Goal: Register for event/course

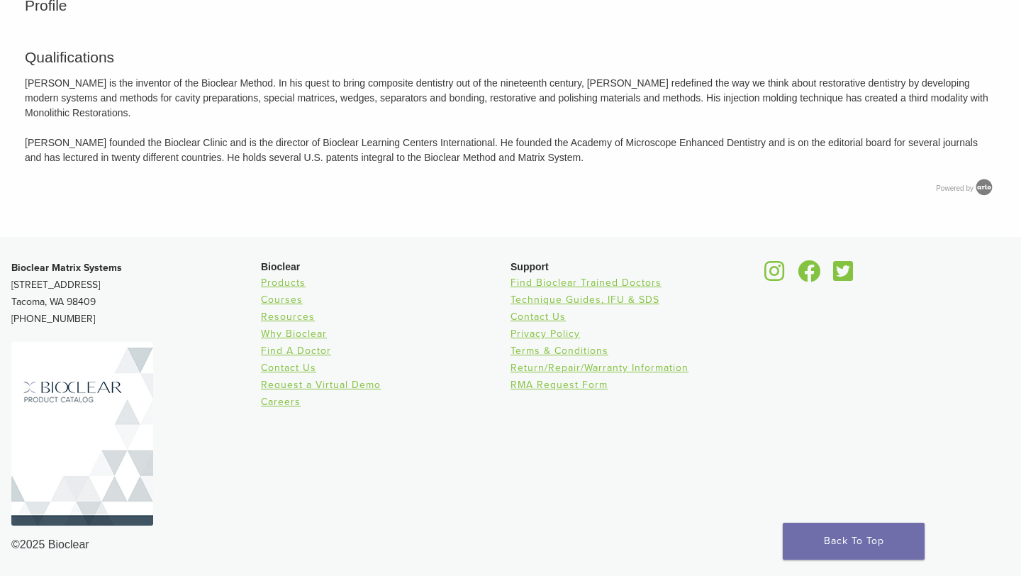
scroll to position [1528, 0]
click at [291, 304] on link "Courses" at bounding box center [282, 300] width 42 height 12
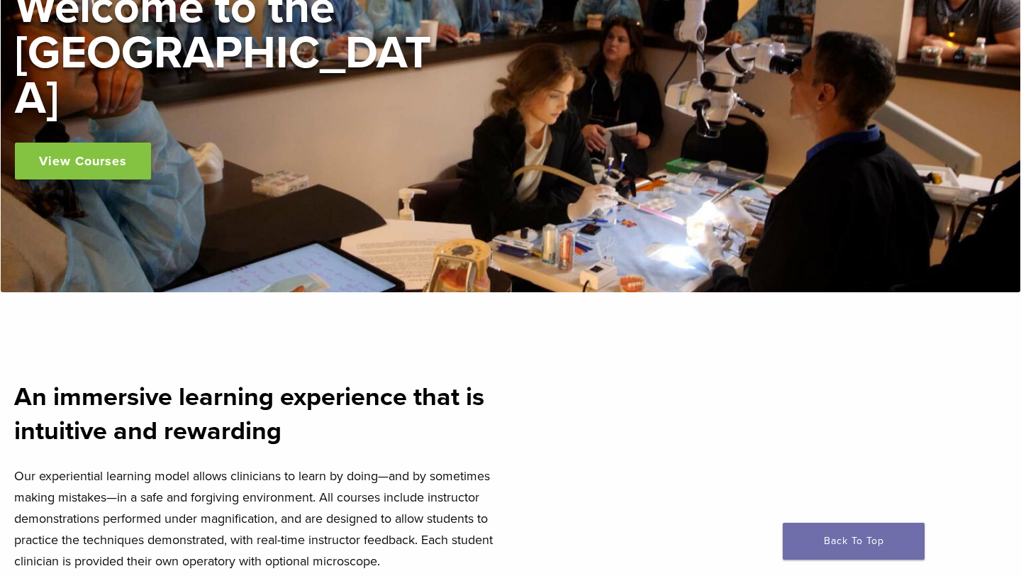
scroll to position [210, 0]
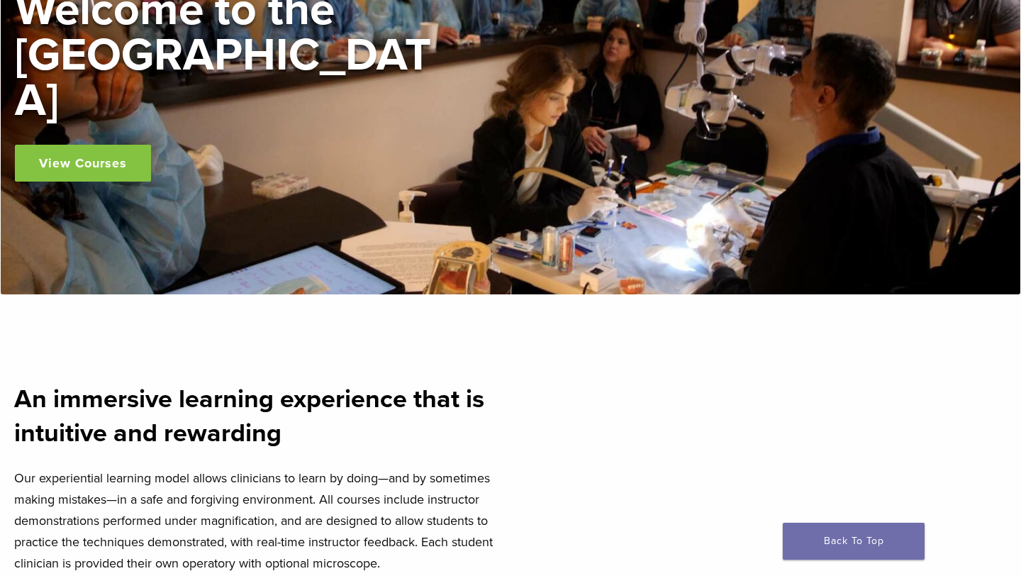
click at [101, 145] on link "View Courses" at bounding box center [83, 163] width 136 height 37
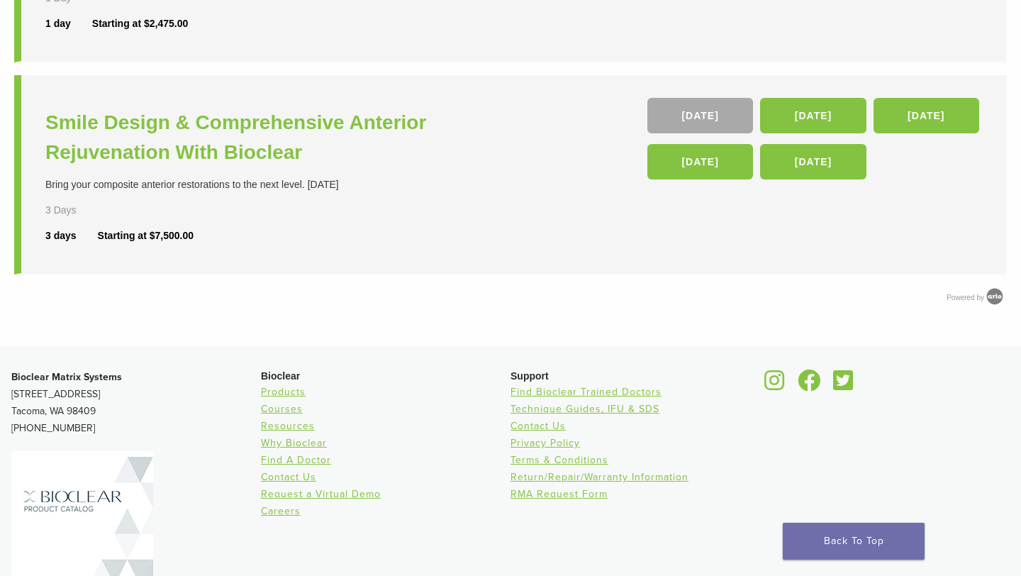
scroll to position [722, 0]
click at [810, 112] on link "[DATE]" at bounding box center [813, 114] width 106 height 35
